Goal: Transaction & Acquisition: Purchase product/service

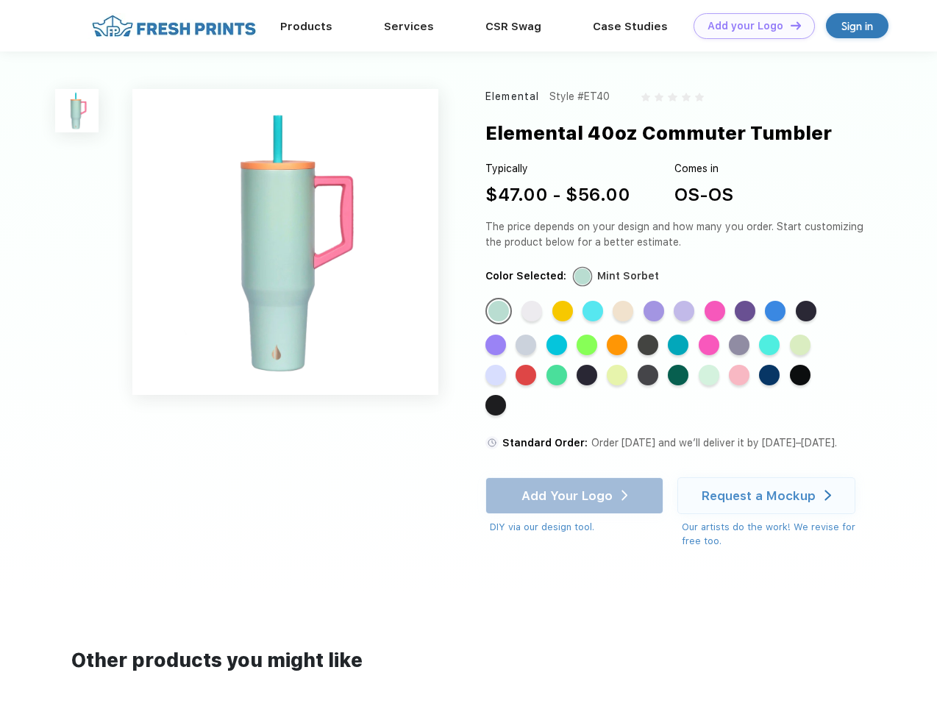
click at [749, 26] on link "Add your Logo Design Tool" at bounding box center [754, 26] width 121 height 26
click at [0, 0] on div "Design Tool" at bounding box center [0, 0] width 0 height 0
click at [789, 25] on link "Add your Logo Design Tool" at bounding box center [754, 26] width 121 height 26
click at [77, 110] on img at bounding box center [76, 110] width 43 height 43
click at [500, 312] on div "Standard Color" at bounding box center [498, 311] width 21 height 21
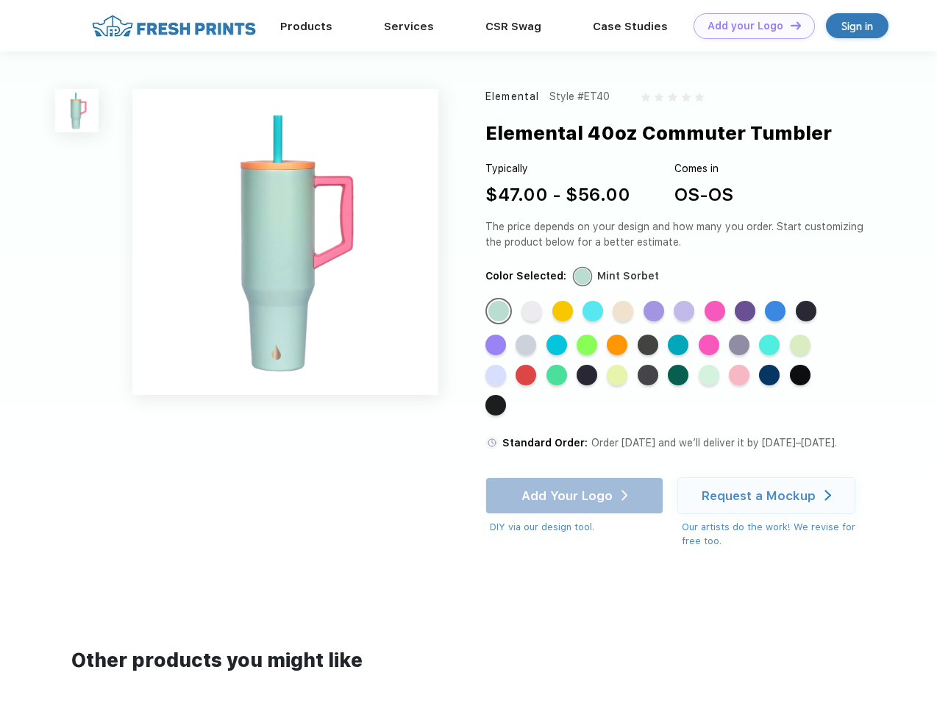
click at [533, 312] on div "Standard Color" at bounding box center [531, 311] width 21 height 21
click at [564, 312] on div "Standard Color" at bounding box center [562, 311] width 21 height 21
click at [594, 312] on div "Standard Color" at bounding box center [592, 311] width 21 height 21
click at [624, 312] on div "Standard Color" at bounding box center [623, 311] width 21 height 21
click at [655, 312] on div "Standard Color" at bounding box center [654, 311] width 21 height 21
